Goal: Find specific page/section: Find specific page/section

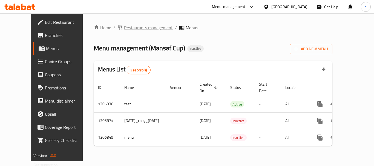
click at [127, 28] on span "Restaurants management" at bounding box center [148, 27] width 49 height 7
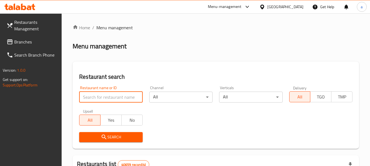
click at [108, 99] on input "search" at bounding box center [110, 97] width 63 height 11
click at [32, 23] on span "Restaurants Management" at bounding box center [35, 25] width 43 height 13
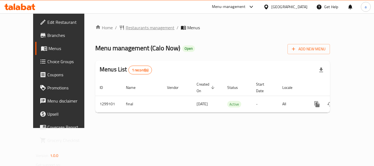
click at [126, 28] on span "Restaurants management" at bounding box center [150, 27] width 49 height 7
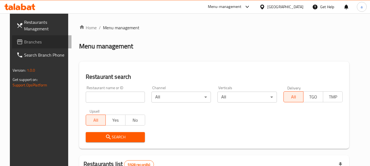
click at [24, 43] on span "Branches" at bounding box center [45, 42] width 43 height 7
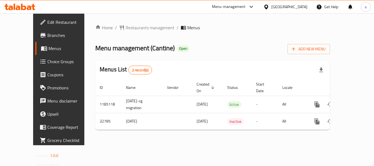
click at [115, 32] on div "Home / Restaurants management / Menus Menu management ( Cantine ) Open Add New …" at bounding box center [212, 79] width 235 height 110
click at [126, 27] on span "Restaurants management" at bounding box center [150, 27] width 49 height 7
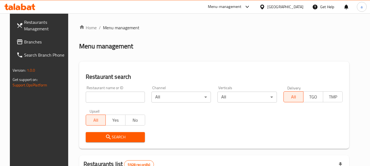
click at [24, 40] on span "Branches" at bounding box center [45, 42] width 43 height 7
